Goal: Find specific page/section: Find specific page/section

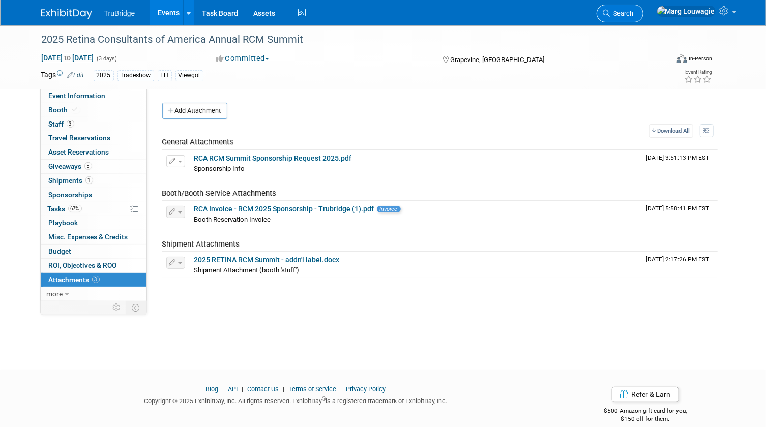
click at [634, 13] on span "Search" at bounding box center [621, 14] width 23 height 8
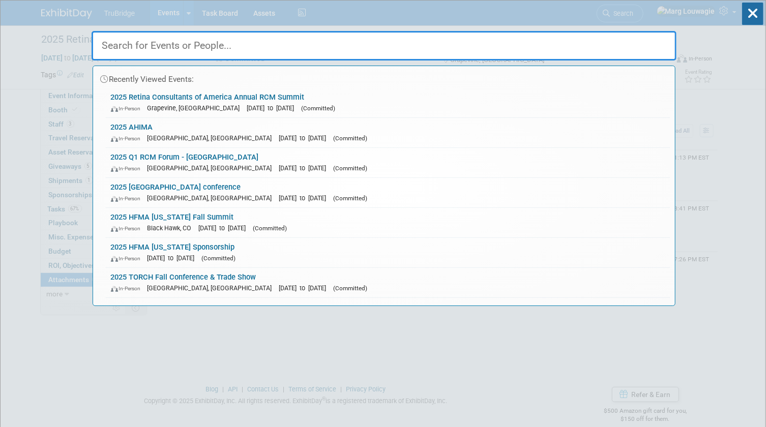
click at [648, 47] on input "text" at bounding box center [384, 46] width 585 height 30
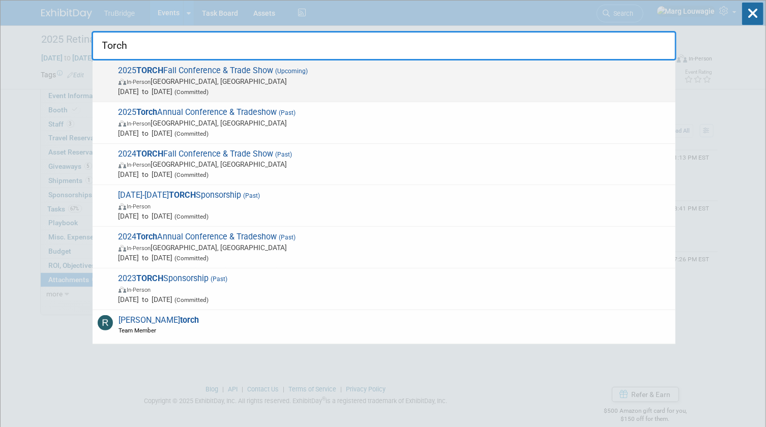
type input "Torch"
click at [353, 79] on span "In-Person Austin, TX" at bounding box center [395, 81] width 552 height 10
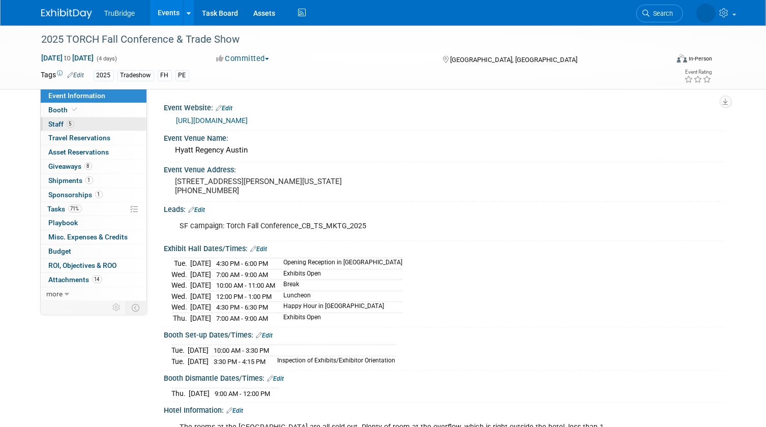
click at [63, 125] on span "Staff 5" at bounding box center [61, 124] width 25 height 8
